Goal: Use online tool/utility

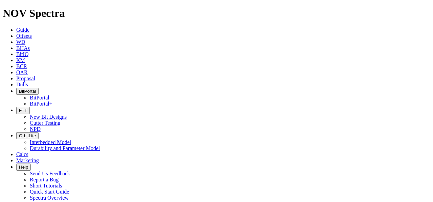
click at [16, 33] on icon at bounding box center [16, 36] width 0 height 6
type input "A208928"
radio input "true"
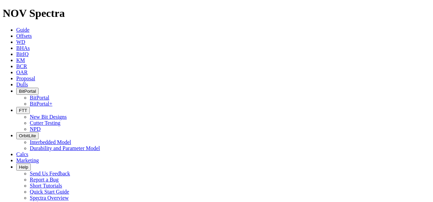
radio input "false"
radio input "true"
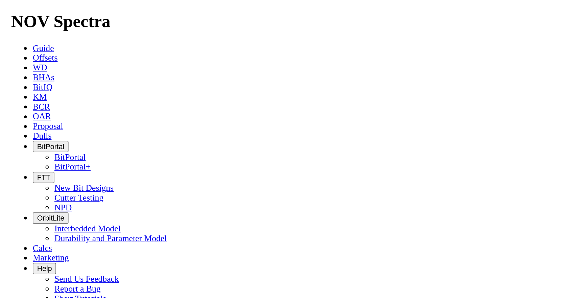
scroll to position [78, 0]
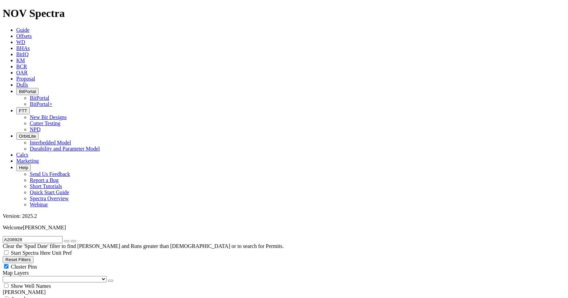
click at [19, 89] on icon "button" at bounding box center [19, 91] width 0 height 5
click at [49, 95] on link "BitPortal" at bounding box center [40, 98] width 20 height 6
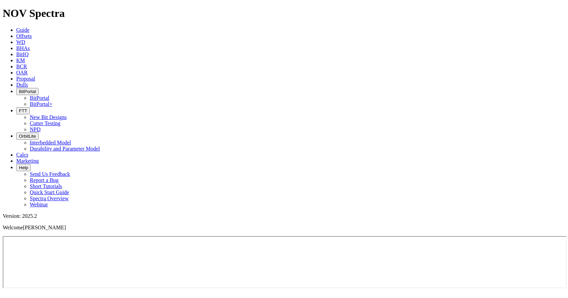
click at [16, 27] on icon at bounding box center [16, 30] width 0 height 6
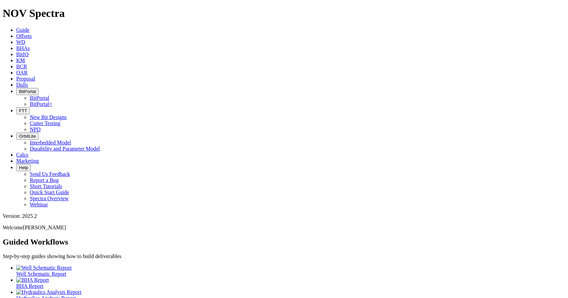
scroll to position [28, 0]
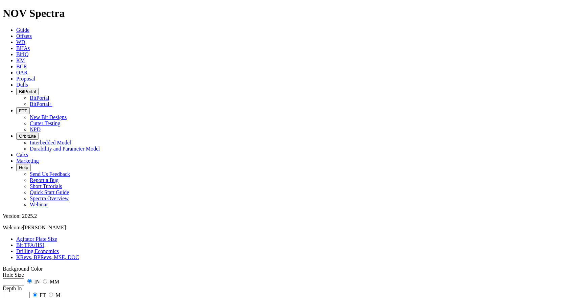
click at [44, 202] on link "Bit TFA/HSI" at bounding box center [30, 245] width 28 height 6
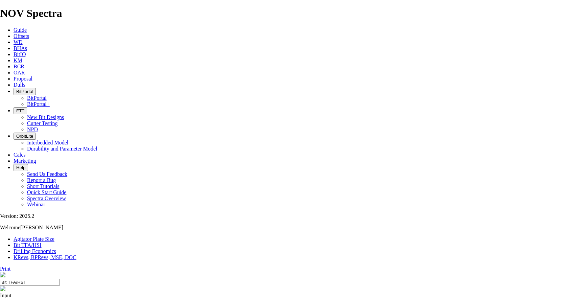
type input "12.25"
type input "700"
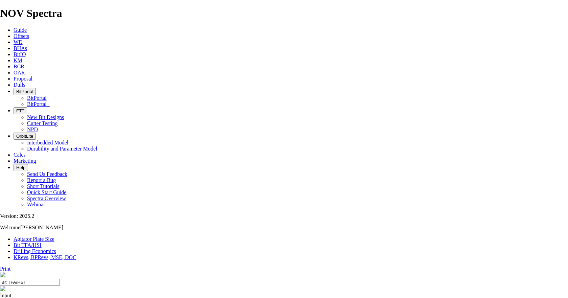
radio input "true"
radio input "false"
type input "2"
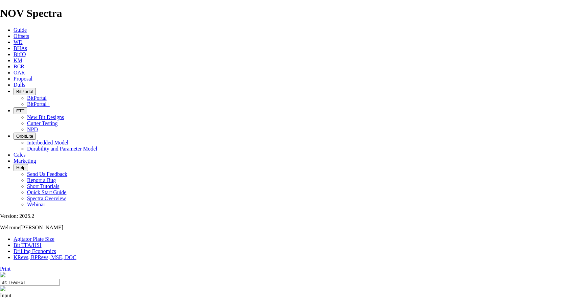
drag, startPoint x: 220, startPoint y: 178, endPoint x: 236, endPoint y: 178, distance: 15.2
type input "9"
select select "number:20"
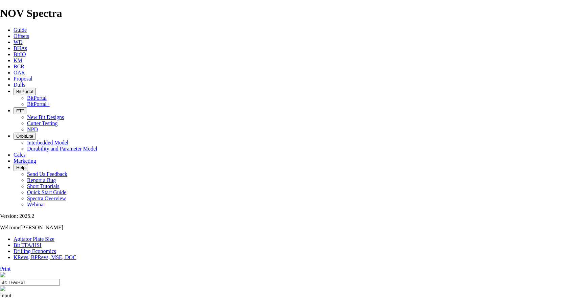
select select "number:20"
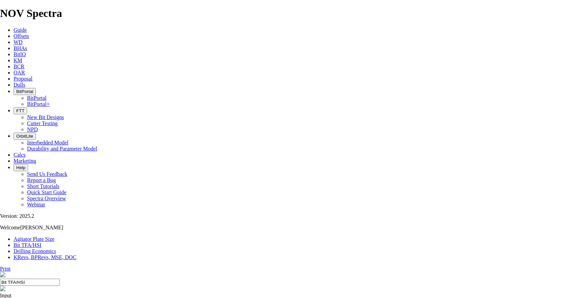
select select "number:20"
